Goal: Find specific page/section: Find specific page/section

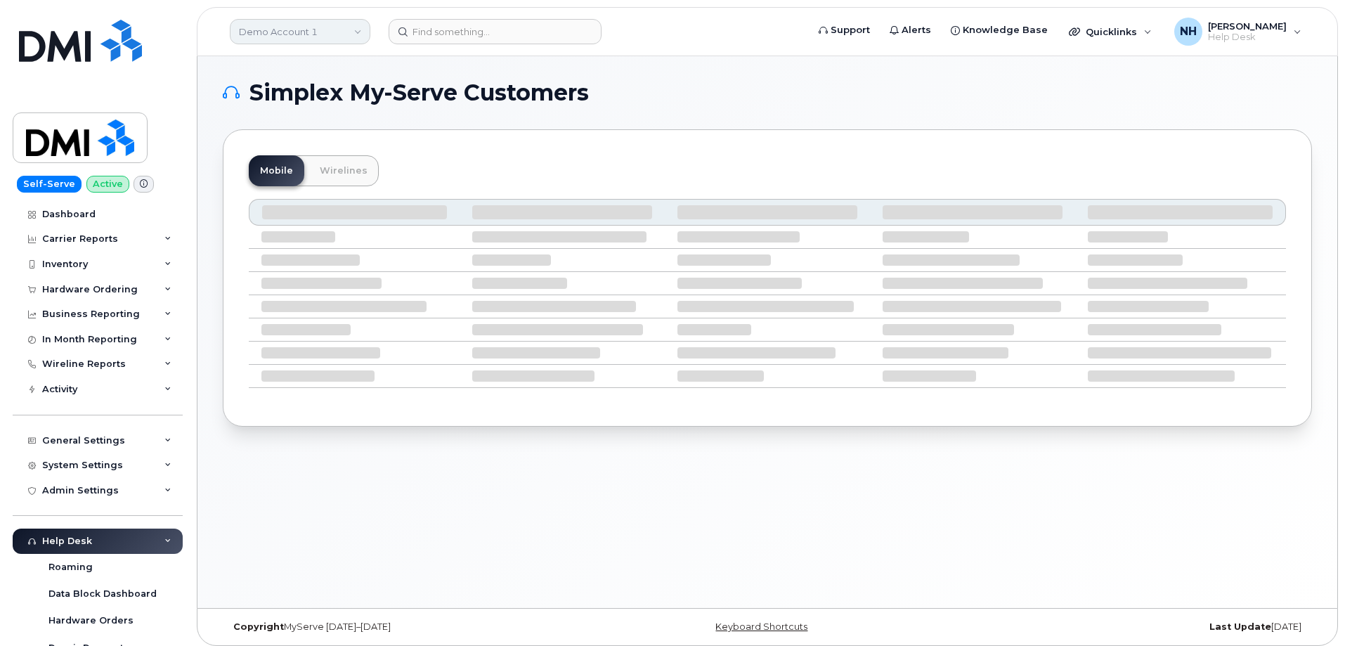
click at [315, 37] on link "Demo Account 1" at bounding box center [300, 31] width 141 height 25
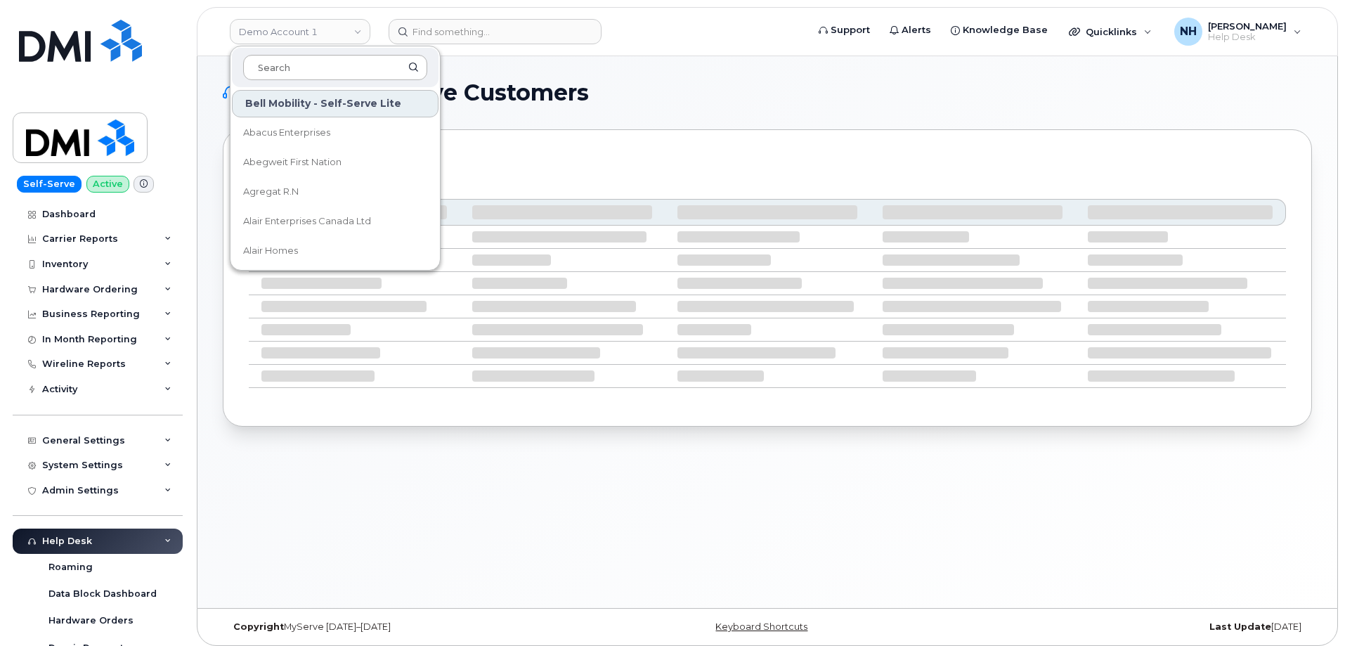
click at [307, 70] on input at bounding box center [335, 67] width 184 height 25
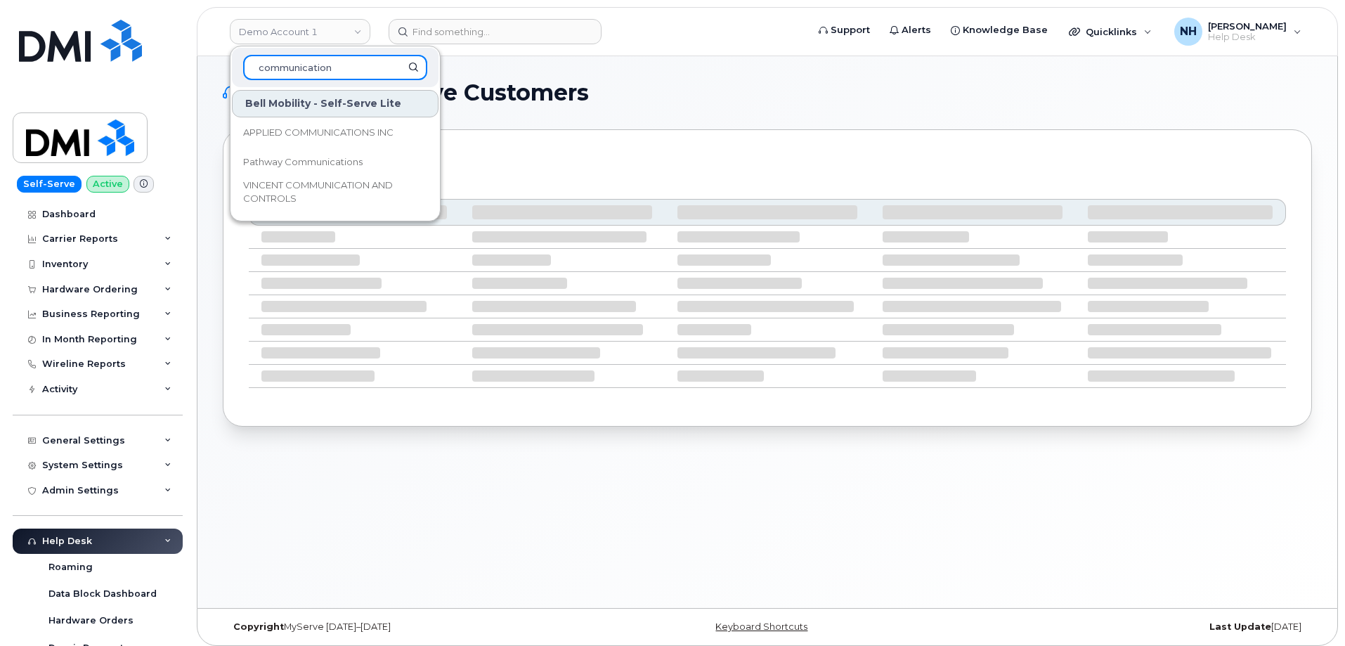
drag, startPoint x: 340, startPoint y: 69, endPoint x: 301, endPoint y: 69, distance: 39.4
click at [301, 69] on input "communication" at bounding box center [335, 67] width 184 height 25
type input "c"
type input "t"
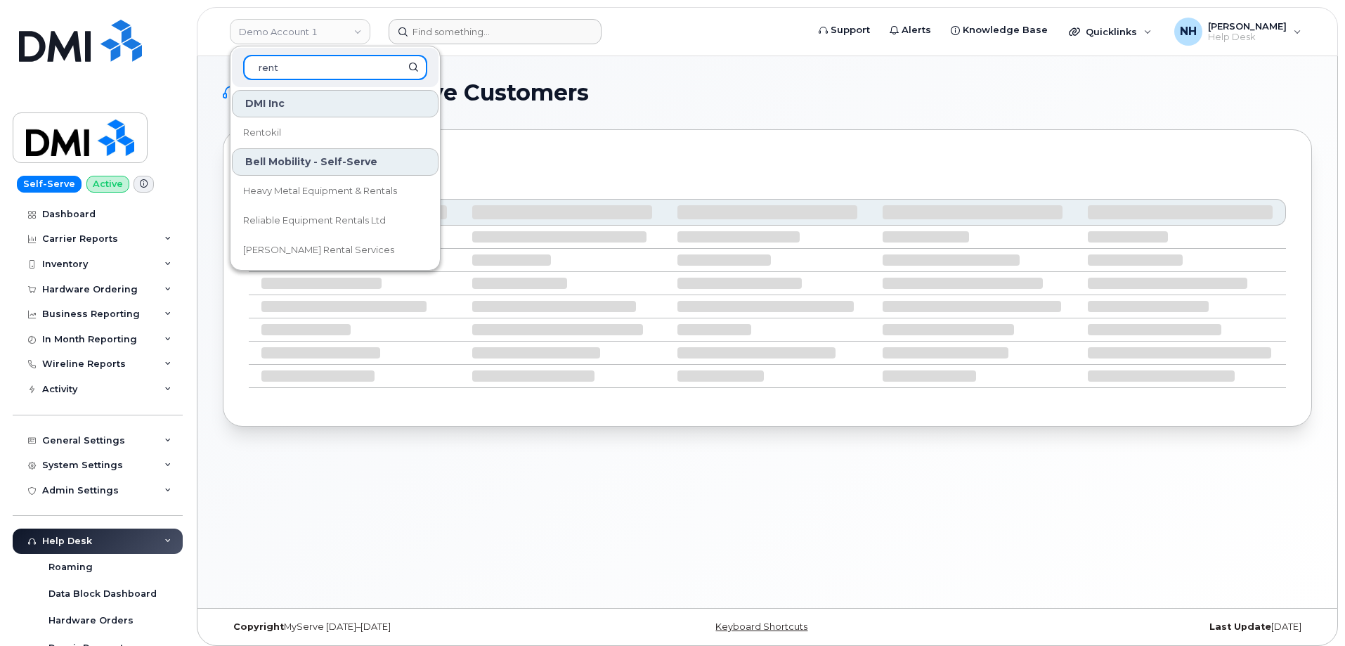
type input "rent"
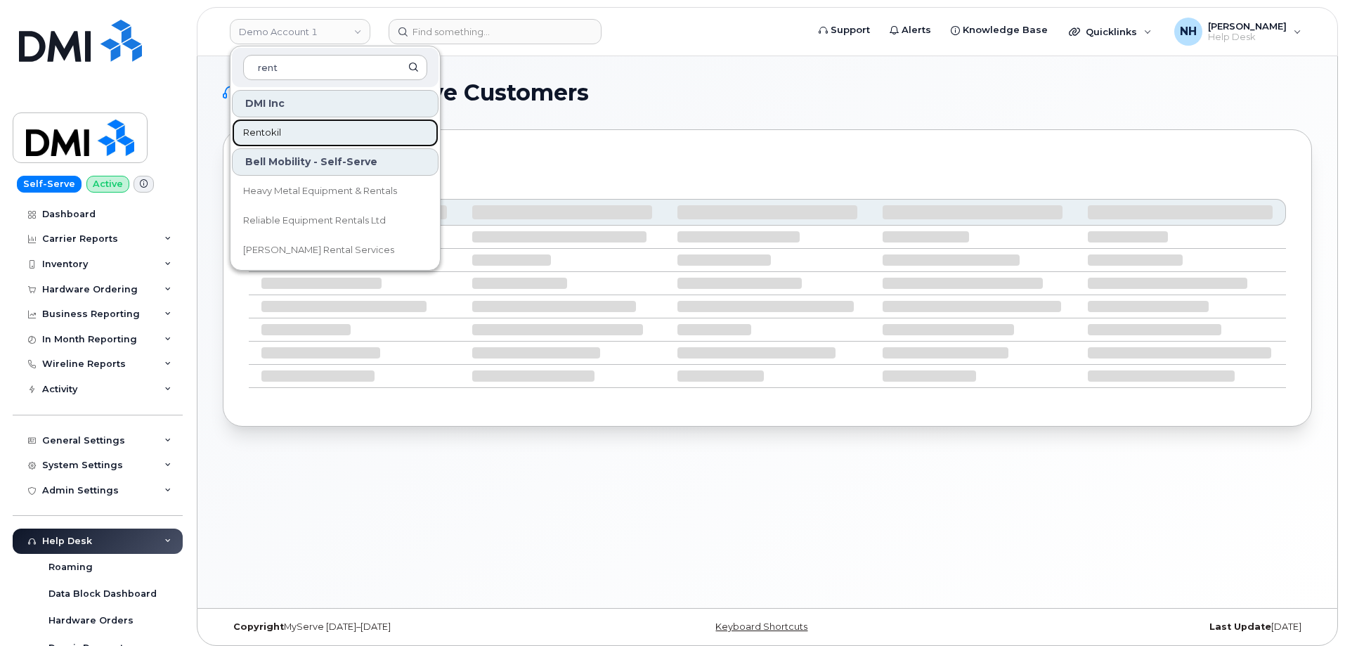
click at [256, 136] on span "Rentokil" at bounding box center [262, 133] width 38 height 14
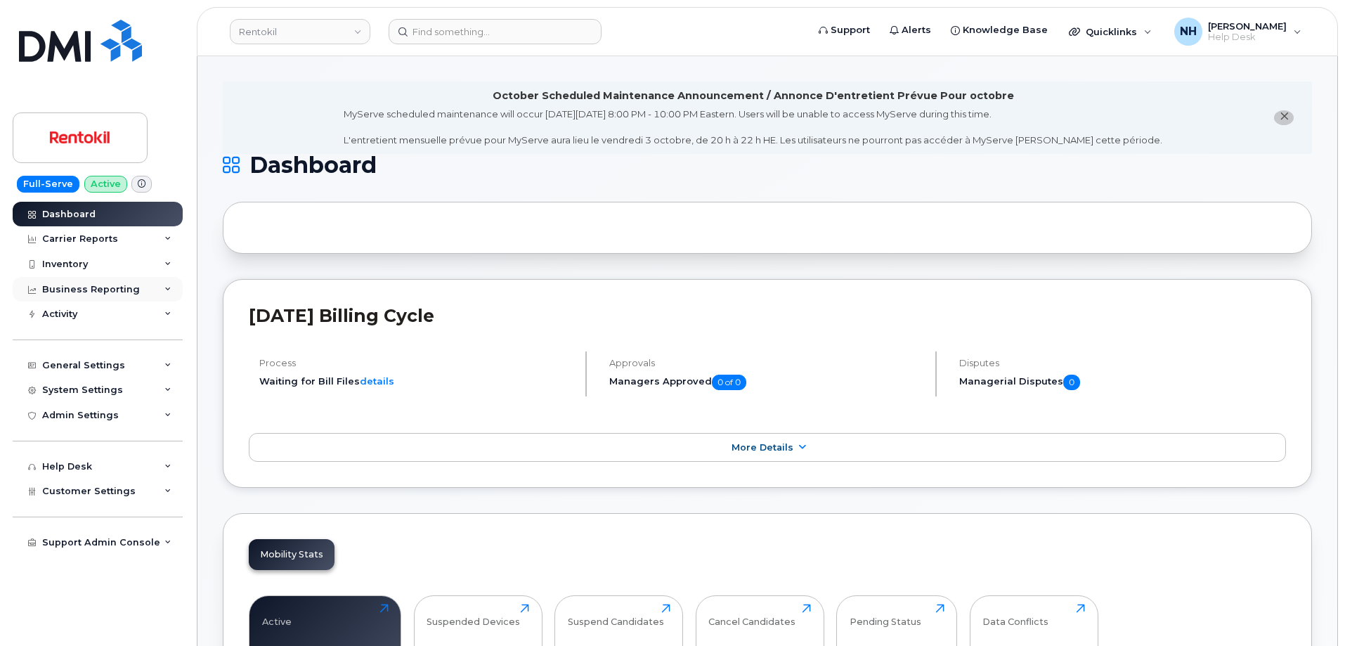
click at [96, 292] on div "Business Reporting" at bounding box center [91, 289] width 98 height 11
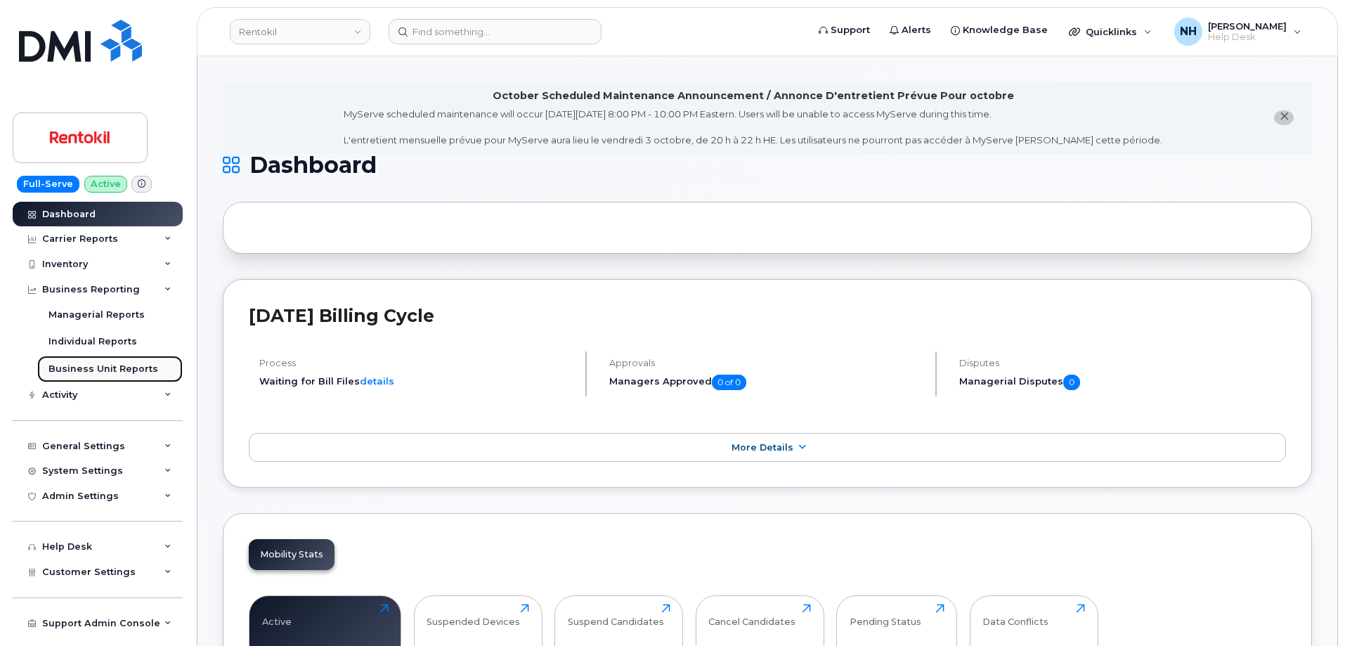
click at [107, 363] on div "Business Unit Reports" at bounding box center [103, 369] width 110 height 13
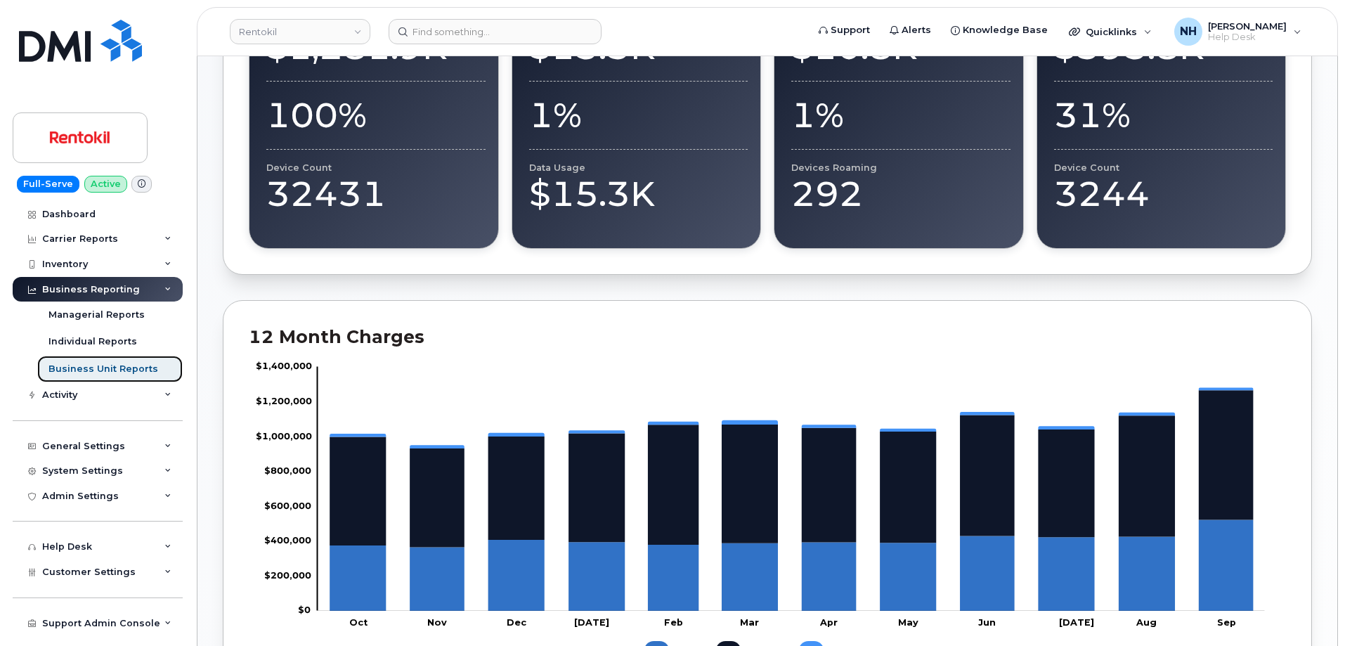
scroll to position [583, 0]
